Goal: Share content: Distribute website content to other platforms or users

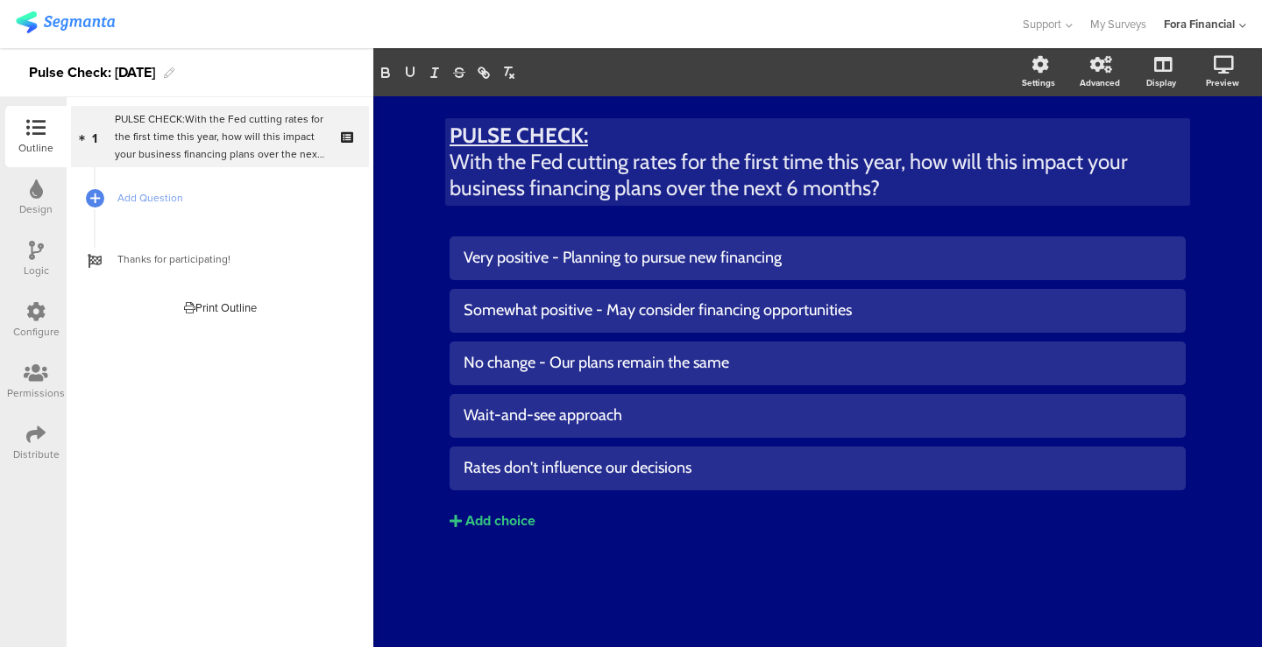
click at [24, 436] on div "Distribute" at bounding box center [35, 443] width 61 height 61
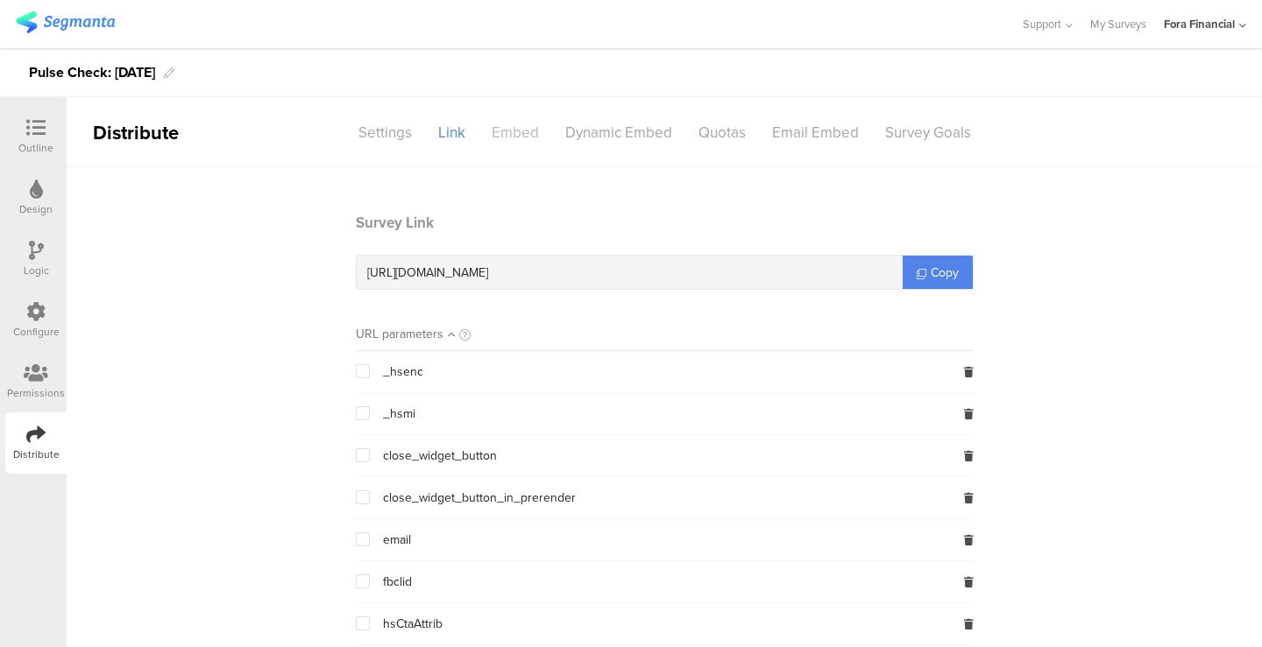
click at [525, 132] on div "Embed" at bounding box center [515, 132] width 74 height 31
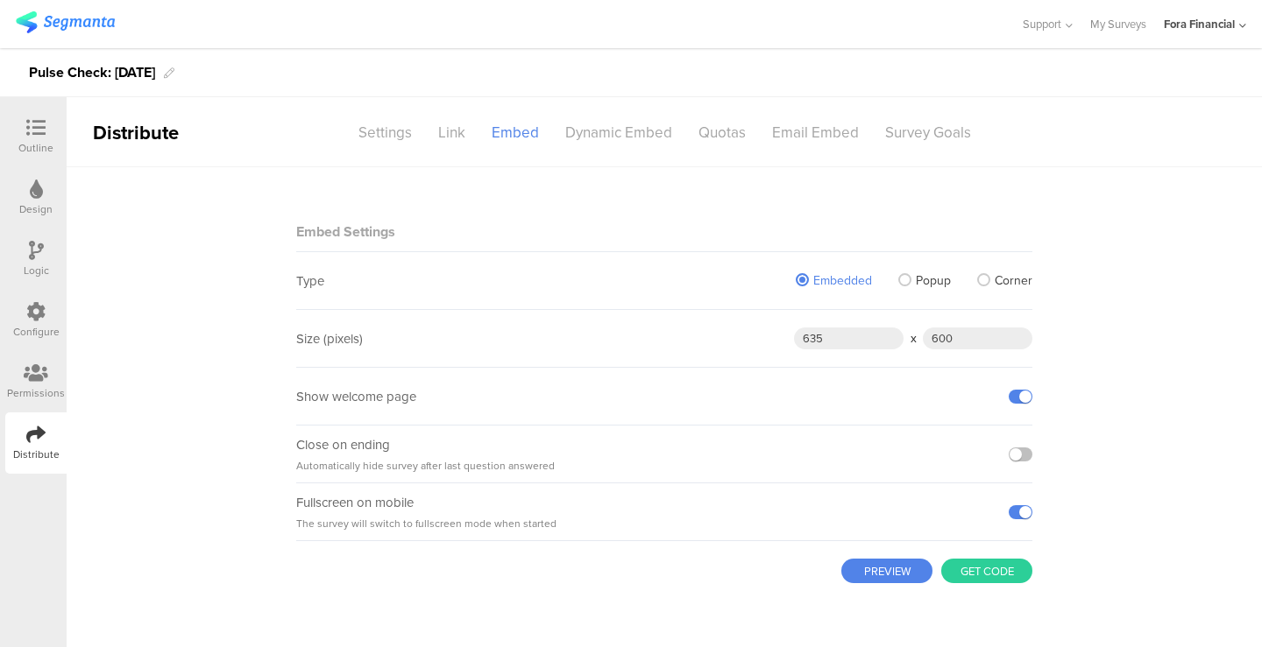
click at [1012, 275] on span "Corner" at bounding box center [1013, 281] width 38 height 18
click at [0, 0] on input "Corner" at bounding box center [0, 0] width 0 height 0
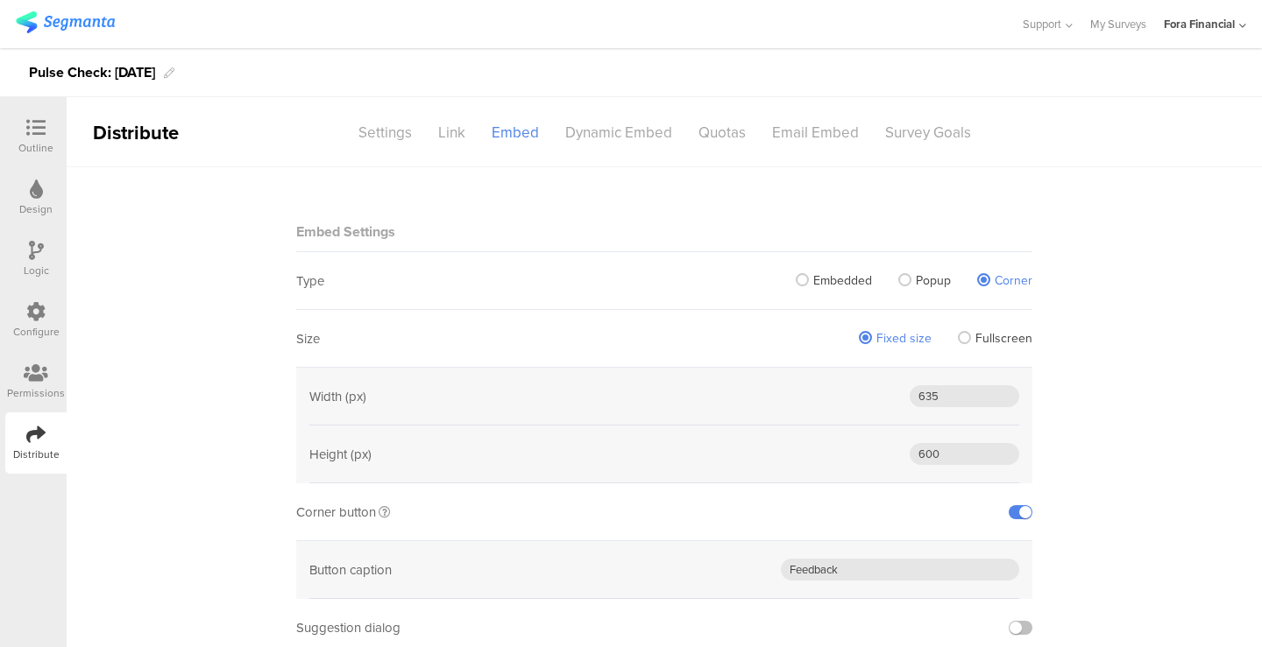
scroll to position [223, 0]
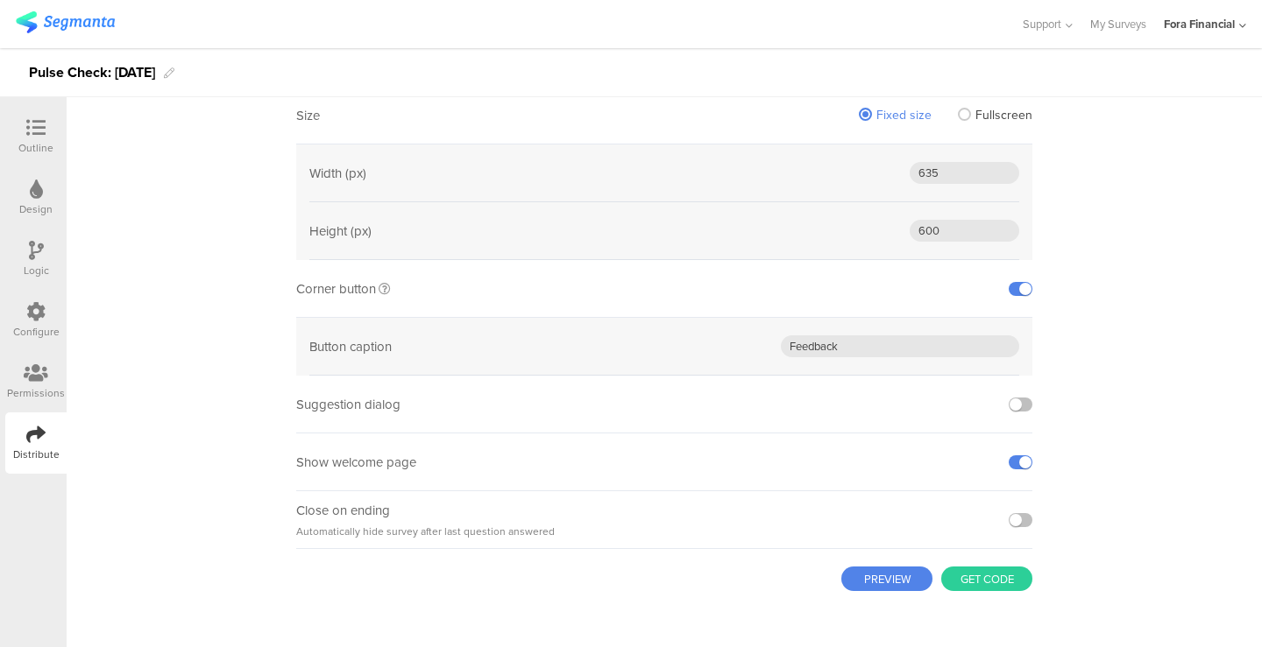
click at [890, 574] on button "PREVIEW" at bounding box center [886, 579] width 91 height 25
click at [916, 236] on input "600" at bounding box center [964, 231] width 110 height 22
click at [907, 572] on button "PREVIEW" at bounding box center [886, 579] width 91 height 25
click at [930, 220] on input "500" at bounding box center [964, 231] width 110 height 22
click at [930, 226] on input "500" at bounding box center [964, 231] width 110 height 22
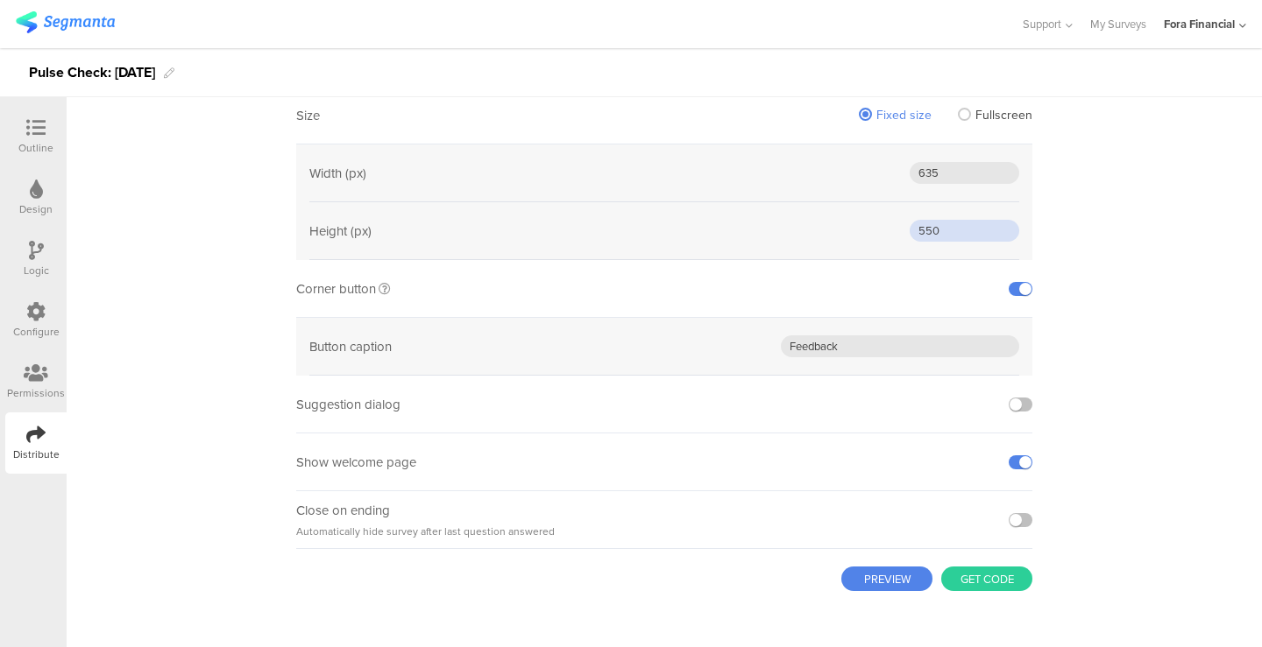
type input "550"
click at [888, 577] on button "PREVIEW" at bounding box center [886, 579] width 91 height 25
click at [1017, 517] on label at bounding box center [1020, 520] width 24 height 14
click at [0, 0] on input "checkbox" at bounding box center [0, 0] width 0 height 0
click at [1015, 517] on label at bounding box center [1020, 520] width 24 height 14
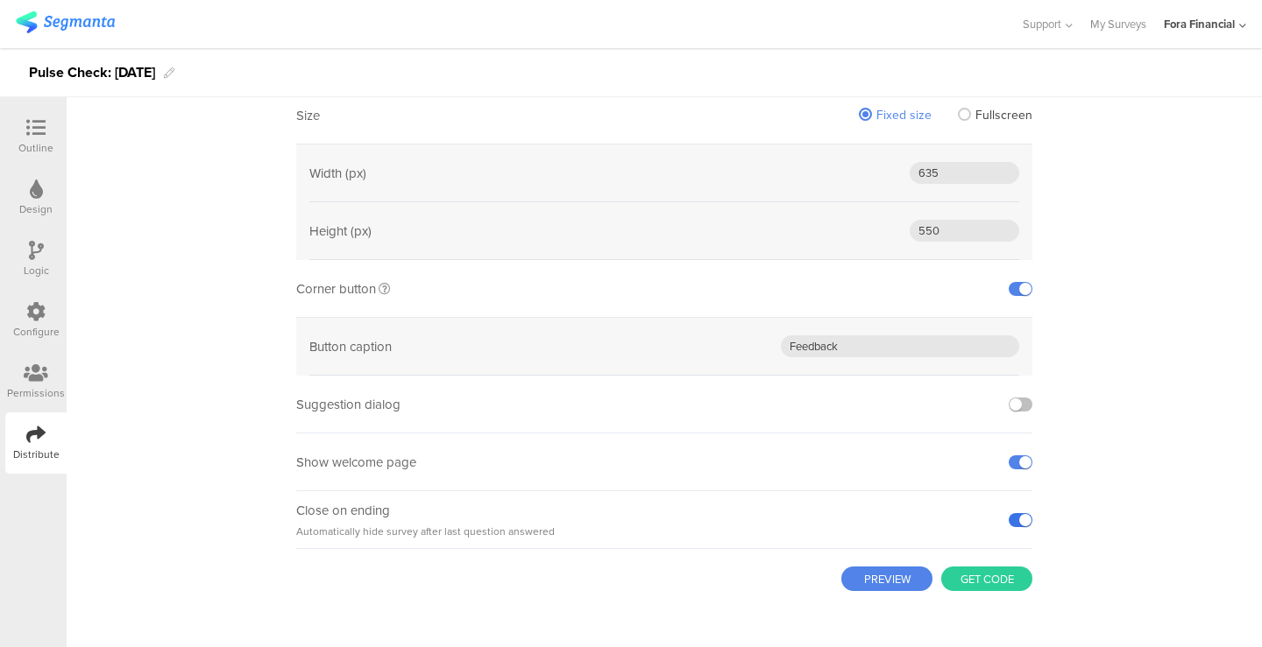
click at [0, 0] on input "checkbox" at bounding box center [0, 0] width 0 height 0
click at [1024, 513] on div at bounding box center [1020, 520] width 24 height 14
click at [1018, 519] on label at bounding box center [1020, 520] width 24 height 14
click at [0, 0] on input "checkbox" at bounding box center [0, 0] width 0 height 0
click at [845, 593] on div "Embed Settings Type Embedded Popup Corner Size Fixed size Fullscreen Width (px)…" at bounding box center [664, 296] width 736 height 704
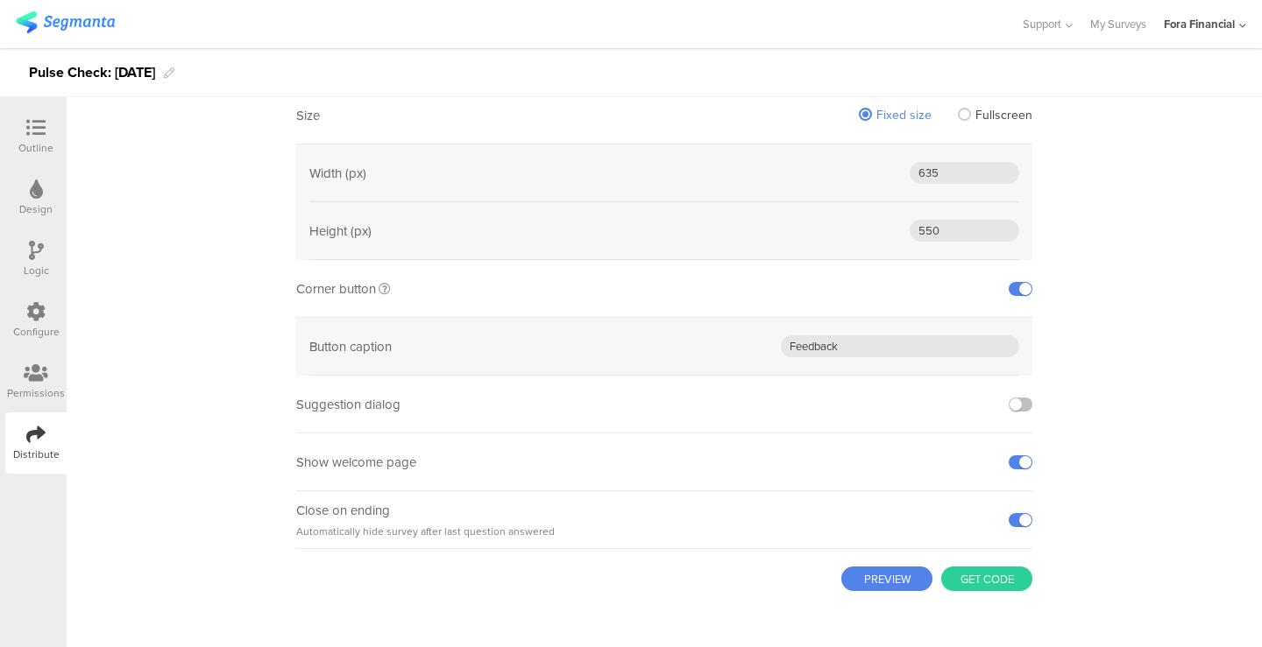
click at [867, 581] on button "PREVIEW" at bounding box center [886, 579] width 91 height 25
click at [1016, 519] on label at bounding box center [1020, 520] width 24 height 14
click at [0, 0] on input "checkbox" at bounding box center [0, 0] width 0 height 0
click at [1009, 453] on div at bounding box center [1020, 462] width 24 height 57
click at [1011, 461] on label at bounding box center [1020, 463] width 24 height 14
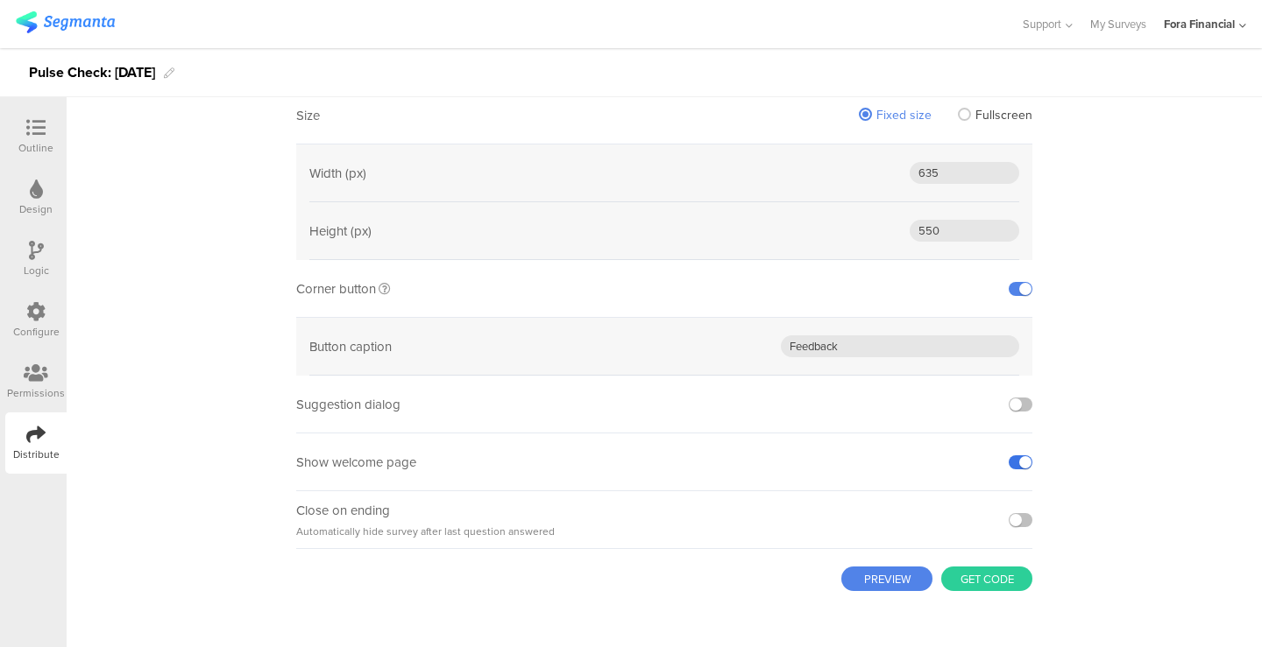
click at [0, 0] on input "checkbox" at bounding box center [0, 0] width 0 height 0
click at [1015, 517] on label at bounding box center [1020, 520] width 24 height 14
click at [0, 0] on input "checkbox" at bounding box center [0, 0] width 0 height 0
click at [898, 585] on button "PREVIEW" at bounding box center [886, 579] width 91 height 25
click at [978, 582] on button "Get code" at bounding box center [986, 579] width 91 height 25
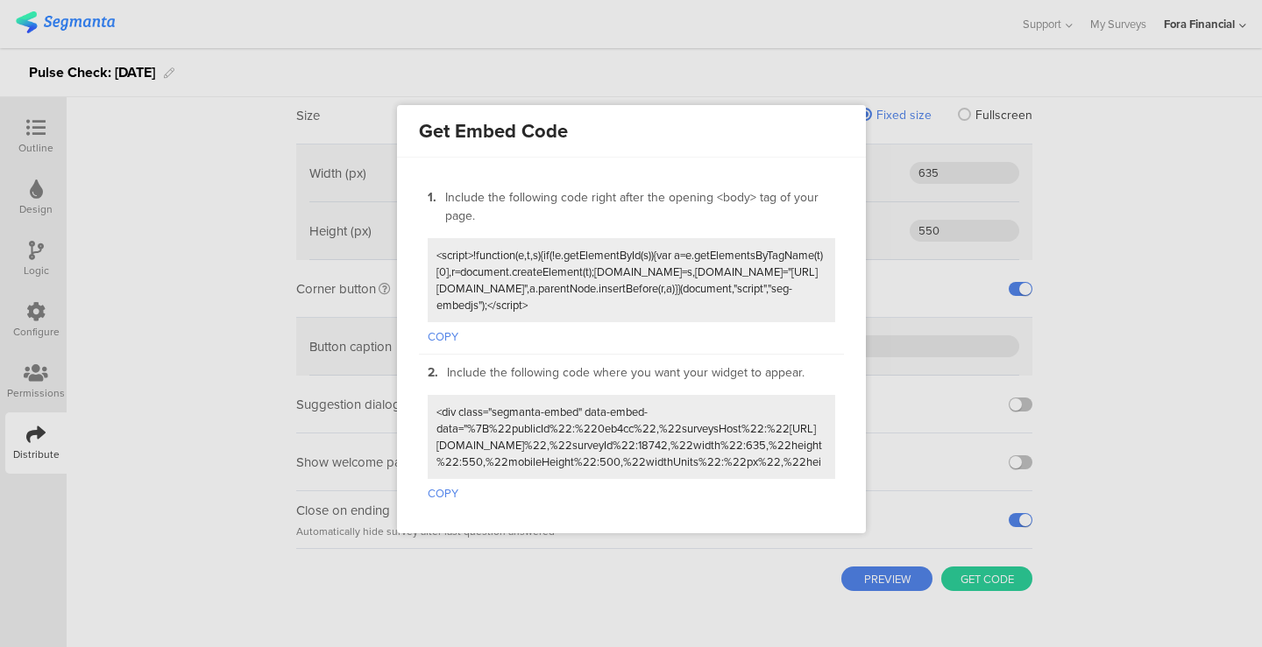
click at [719, 452] on textarea at bounding box center [631, 437] width 390 height 67
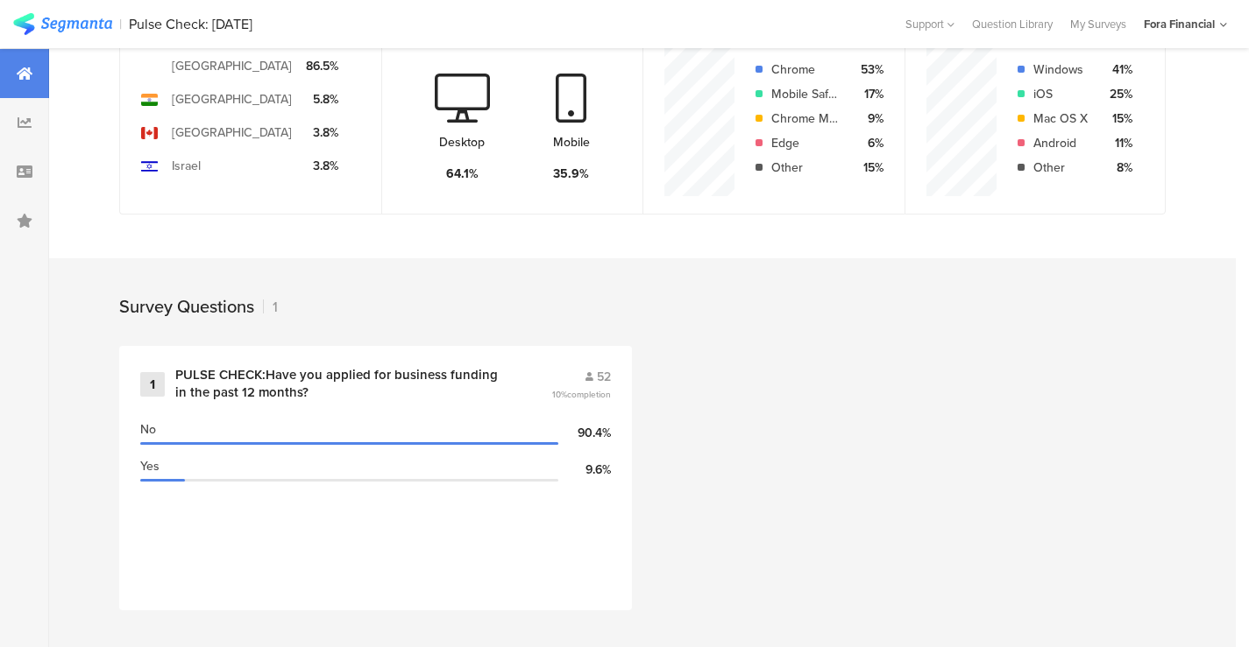
scroll to position [499, 0]
